Goal: Transaction & Acquisition: Purchase product/service

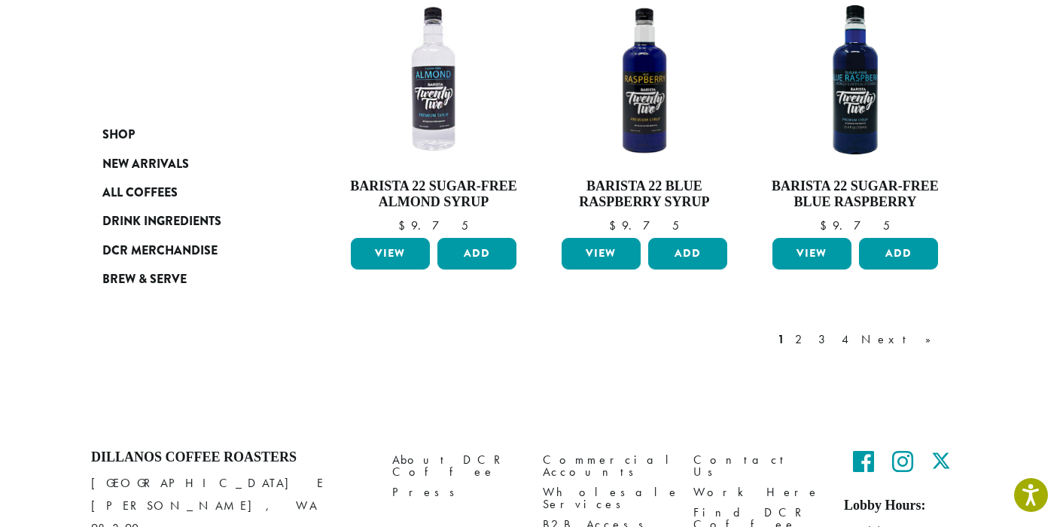
scroll to position [1366, 0]
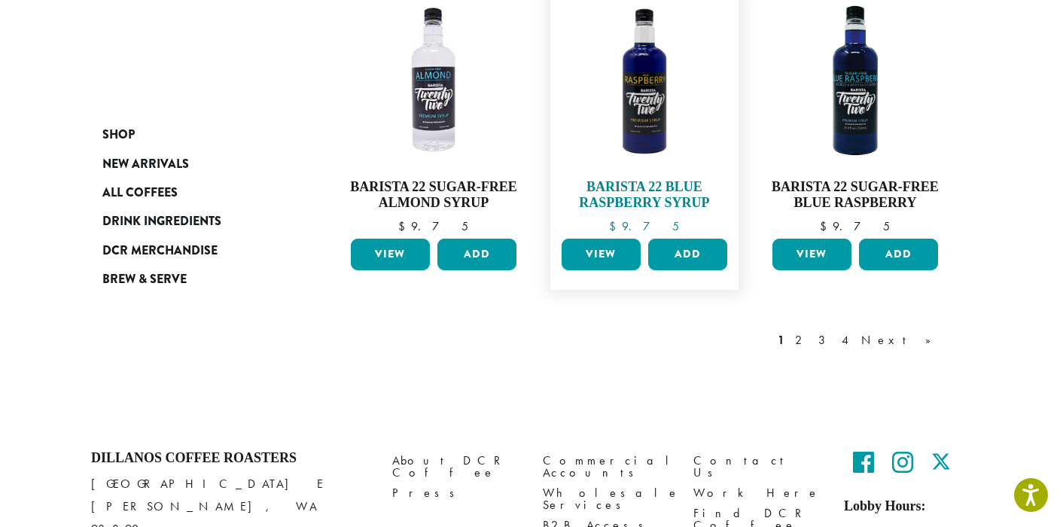
click at [648, 115] on img at bounding box center [644, 80] width 173 height 173
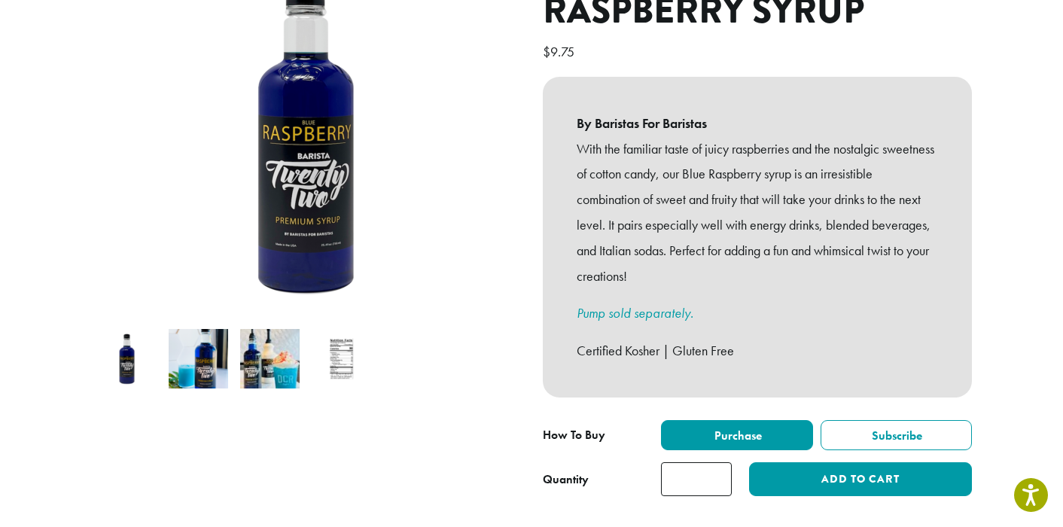
scroll to position [220, 0]
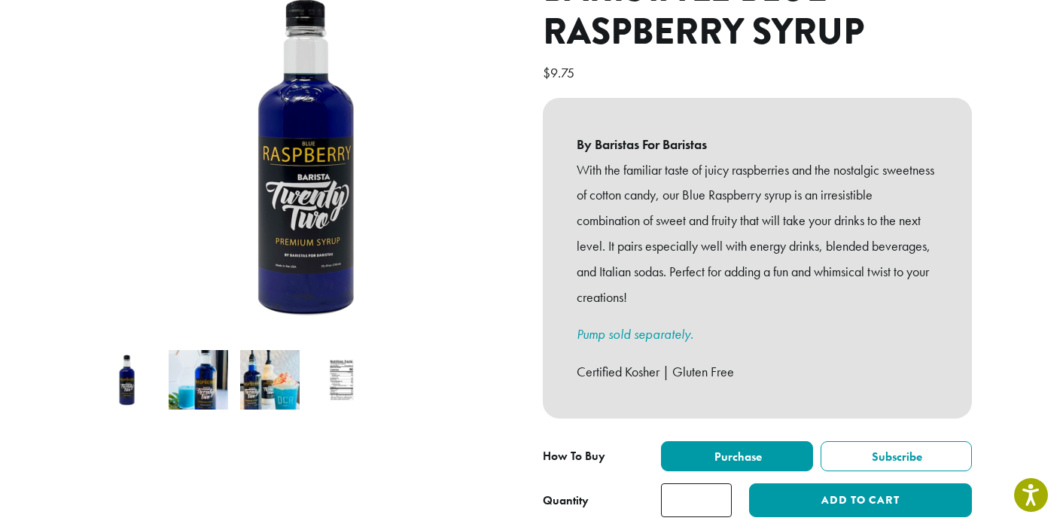
click at [348, 376] on img at bounding box center [341, 379] width 59 height 59
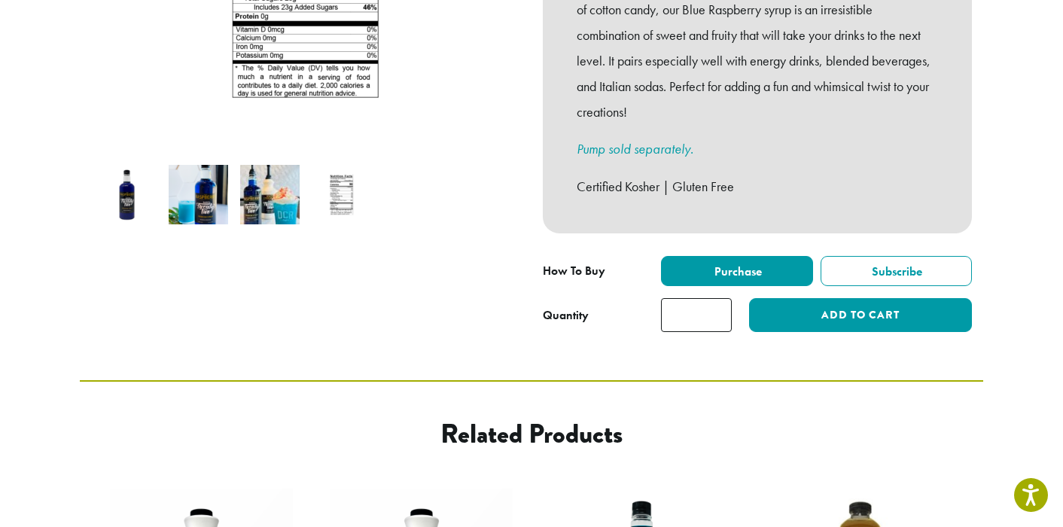
scroll to position [180, 0]
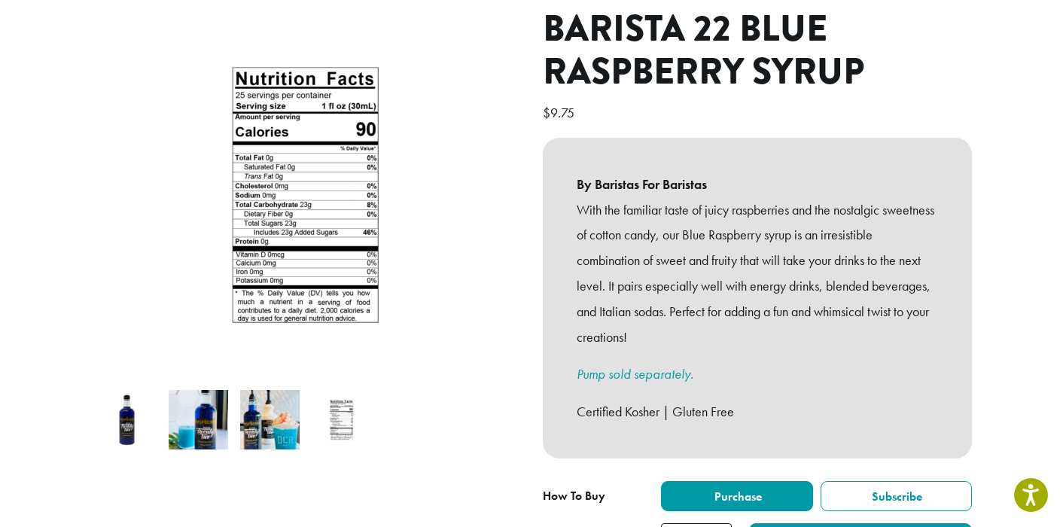
click at [281, 407] on img at bounding box center [269, 419] width 59 height 59
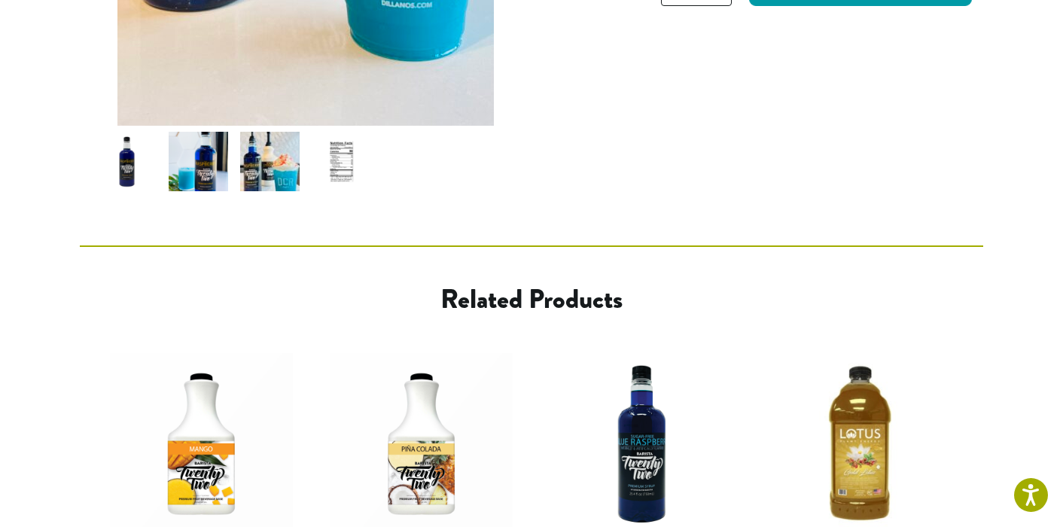
scroll to position [734, 0]
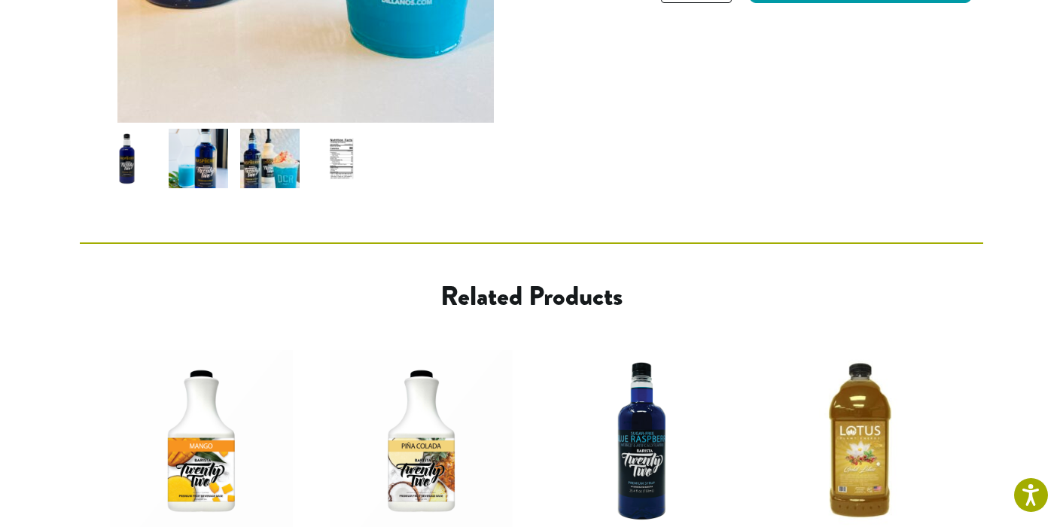
click at [353, 152] on img at bounding box center [341, 158] width 59 height 59
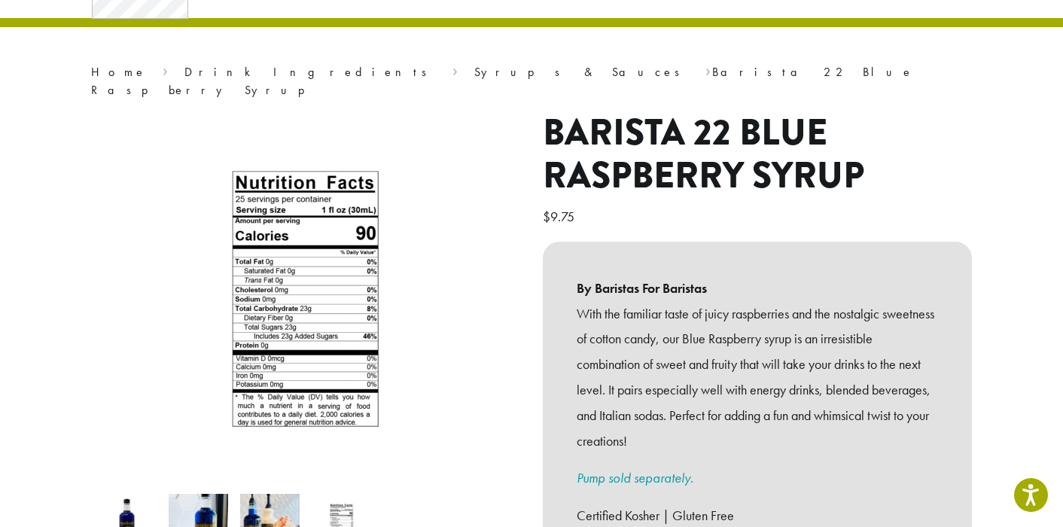
scroll to position [0, 0]
